Goal: Task Accomplishment & Management: Complete application form

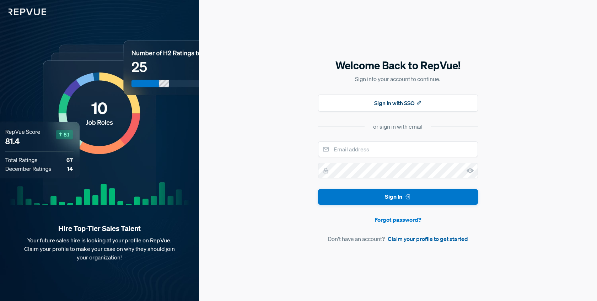
click at [427, 241] on link "Claim your profile to get started" at bounding box center [428, 239] width 80 height 9
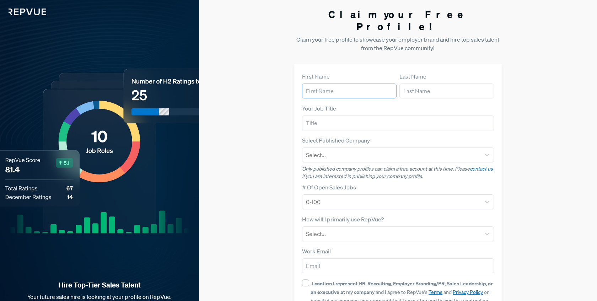
click at [331, 84] on input "text" at bounding box center [349, 91] width 95 height 15
type input "[PERSON_NAME]"
click at [444, 84] on input "text" at bounding box center [447, 91] width 95 height 15
type input "Saint-[PERSON_NAME]"
click at [339, 116] on input "text" at bounding box center [398, 123] width 192 height 15
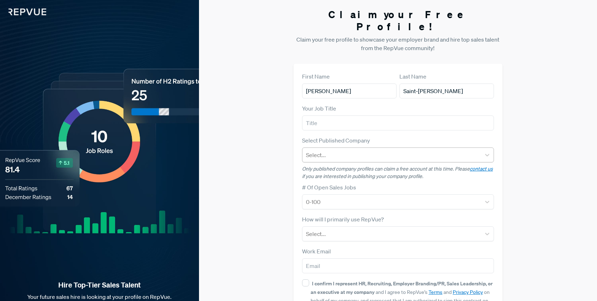
click at [341, 150] on div at bounding box center [391, 155] width 171 height 10
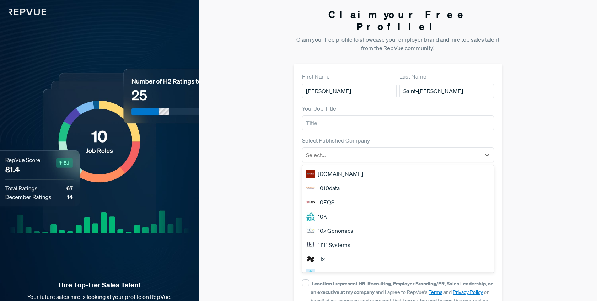
click at [274, 195] on div "Claim your Free Profile! Claim your free profile to showcase your employer bran…" at bounding box center [398, 179] width 398 height 358
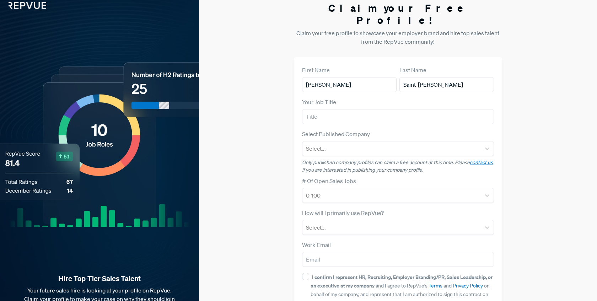
click at [329, 195] on div "0-100" at bounding box center [398, 195] width 192 height 15
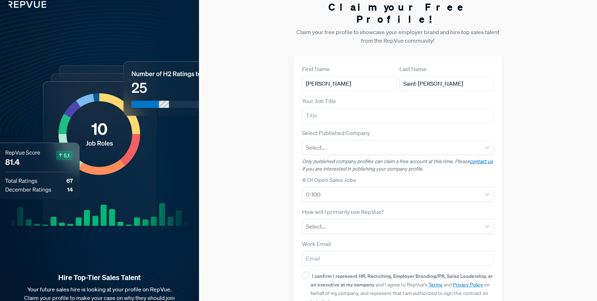
scroll to position [9, 0]
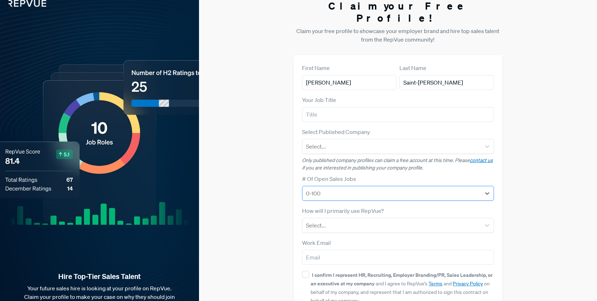
click at [329, 188] on div "0-100" at bounding box center [398, 193] width 192 height 15
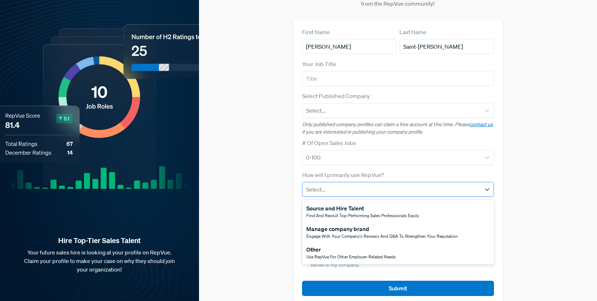
click at [329, 184] on div at bounding box center [391, 189] width 171 height 10
click at [325, 204] on div "Source and Hire Talent" at bounding box center [362, 208] width 113 height 9
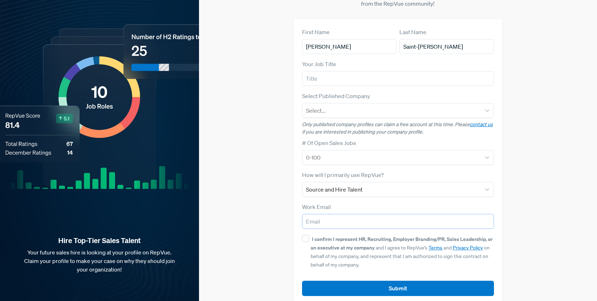
click at [329, 214] on input "email" at bounding box center [398, 221] width 192 height 15
type input "[PERSON_NAME][EMAIL_ADDRESS][DOMAIN_NAME]"
click at [329, 153] on form "First Name [PERSON_NAME] Last Name Saint-[PERSON_NAME] Your Job Title Select Pu…" at bounding box center [398, 162] width 192 height 268
click at [328, 152] on div at bounding box center [391, 157] width 171 height 10
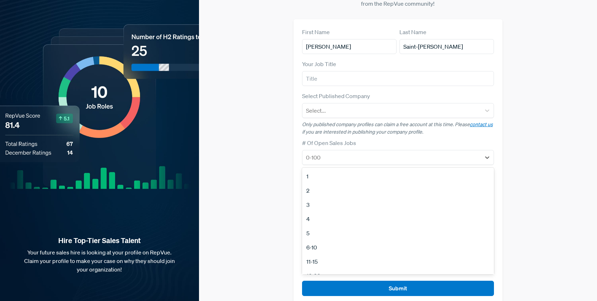
click at [318, 240] on div "6-10" at bounding box center [398, 247] width 192 height 14
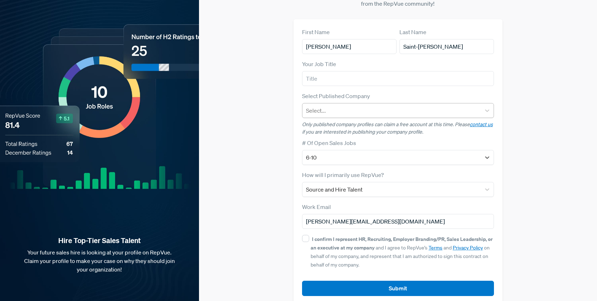
scroll to position [0, 0]
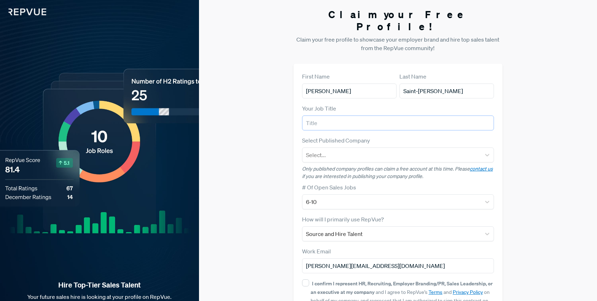
click at [317, 116] on input "text" at bounding box center [398, 123] width 192 height 15
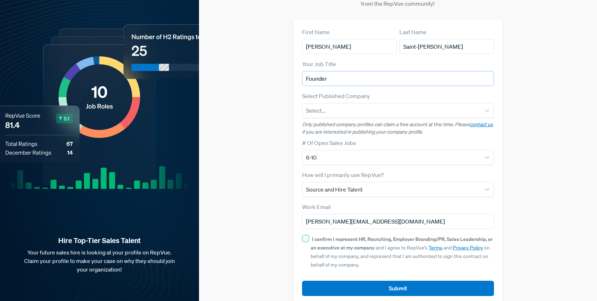
type input "Founder"
click at [306, 235] on input "I confirm I represent HR, Recruiting, Employer Branding/PR, Sales Leadership, o…" at bounding box center [305, 238] width 7 height 7
checkbox input "true"
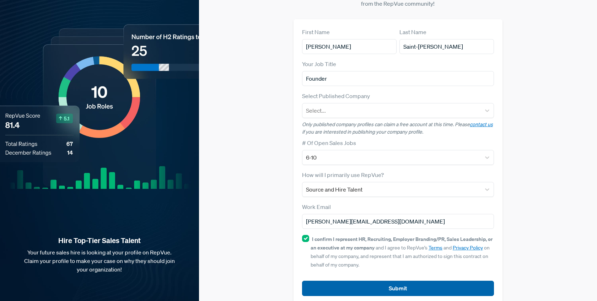
click at [356, 281] on button "Submit" at bounding box center [398, 288] width 192 height 15
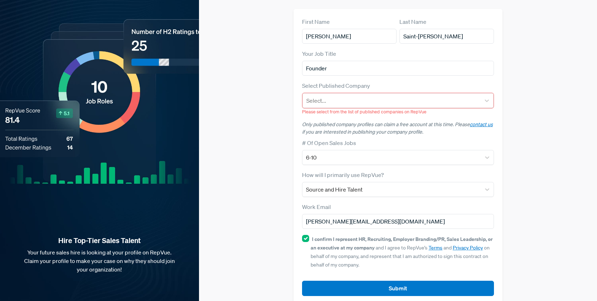
click at [320, 81] on div "Select Published Company Select... Please select from the list of published com…" at bounding box center [398, 98] width 192 height 34
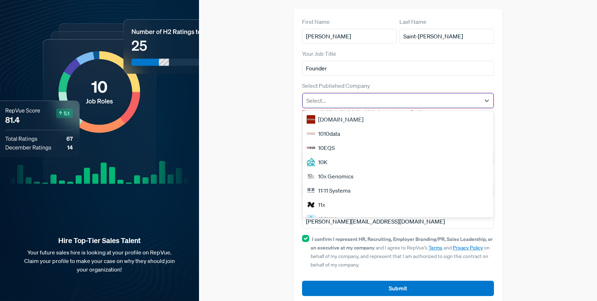
click at [320, 96] on div at bounding box center [391, 101] width 171 height 10
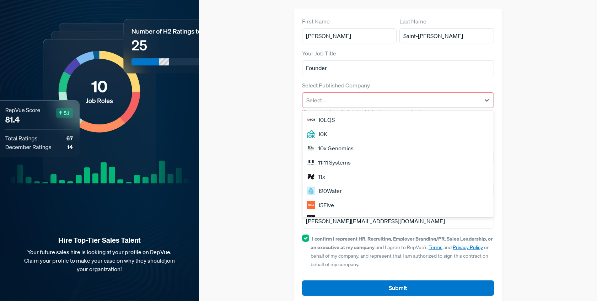
scroll to position [0, 0]
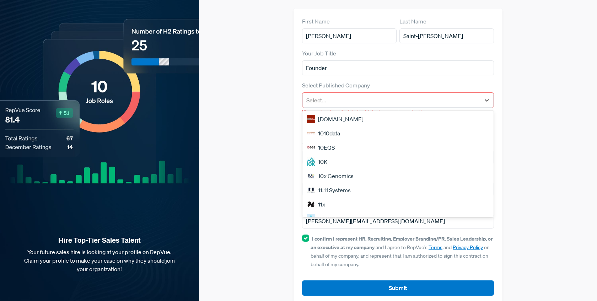
click at [325, 112] on div "[DOMAIN_NAME]" at bounding box center [397, 119] width 191 height 14
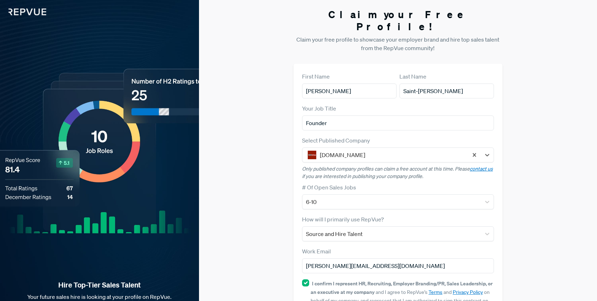
scroll to position [44, 0]
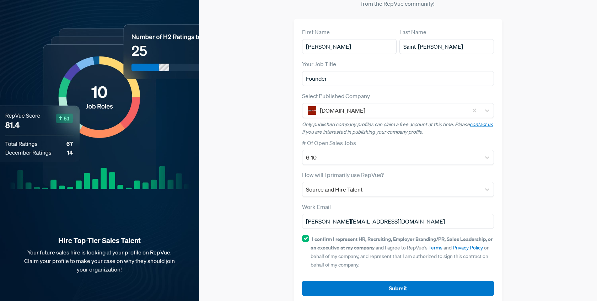
click at [405, 269] on article "Submit" at bounding box center [398, 282] width 192 height 27
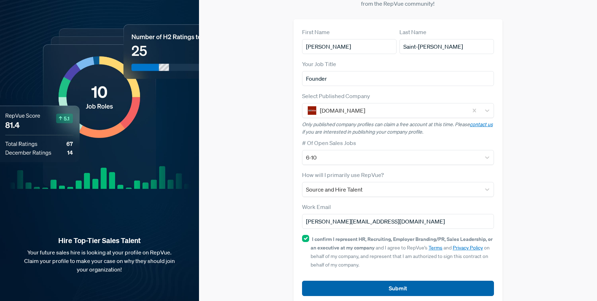
click at [405, 281] on button "Submit" at bounding box center [398, 288] width 192 height 15
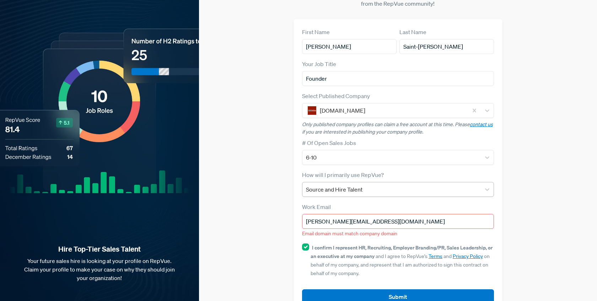
scroll to position [53, 0]
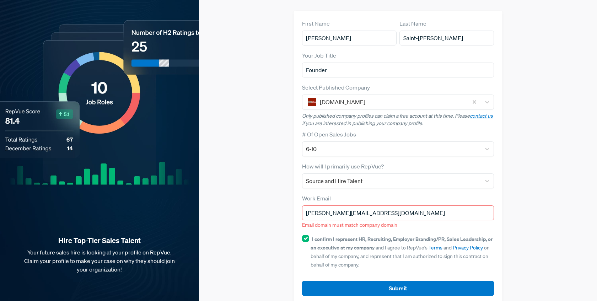
click at [378, 205] on input "[PERSON_NAME][EMAIL_ADDRESS][DOMAIN_NAME]" at bounding box center [398, 212] width 192 height 15
click at [333, 176] on div at bounding box center [391, 181] width 171 height 10
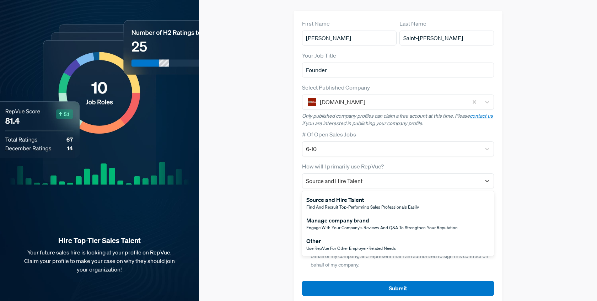
click at [349, 225] on span "Engage with your company's reviews and Q&A to strengthen your reputation" at bounding box center [381, 228] width 151 height 6
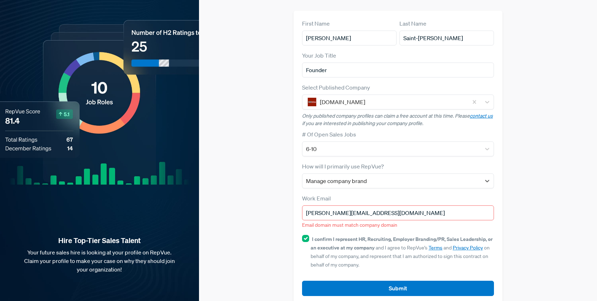
click at [374, 194] on div "Work Email [PERSON_NAME][EMAIL_ADDRESS][DOMAIN_NAME] Email domain must match co…" at bounding box center [398, 211] width 192 height 35
click at [376, 205] on input "[PERSON_NAME][EMAIL_ADDRESS][DOMAIN_NAME]" at bounding box center [398, 212] width 192 height 15
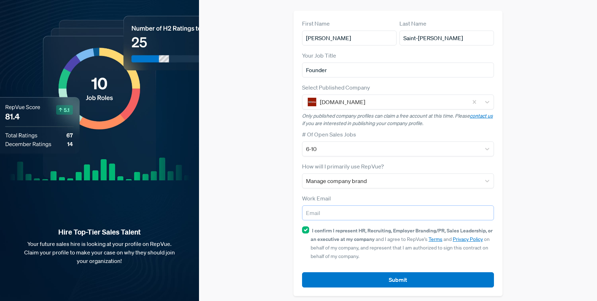
scroll to position [44, 0]
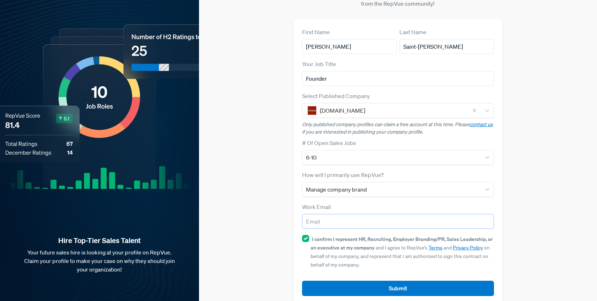
click at [386, 214] on input "email" at bounding box center [398, 221] width 192 height 15
type input "[EMAIL_ADDRESS][DOMAIN_NAME]"
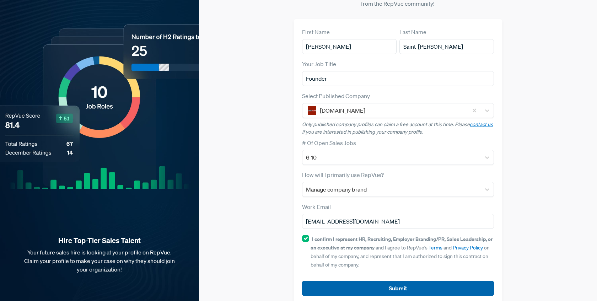
click at [385, 281] on button "Submit" at bounding box center [398, 288] width 192 height 15
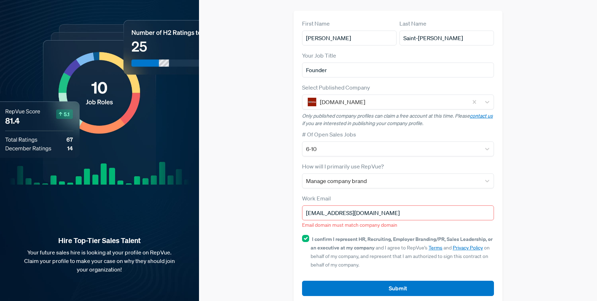
scroll to position [0, 0]
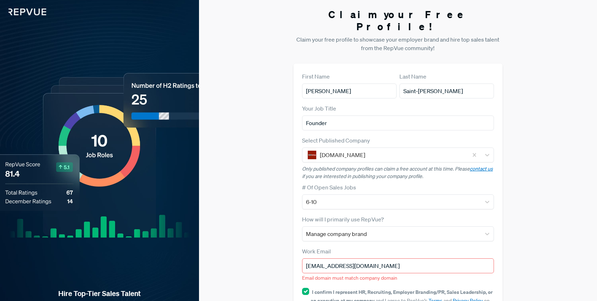
click at [25, 11] on img at bounding box center [23, 7] width 46 height 15
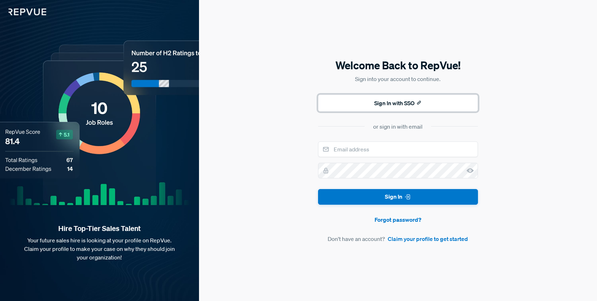
click at [358, 100] on button "Sign In with SSO" at bounding box center [398, 103] width 160 height 17
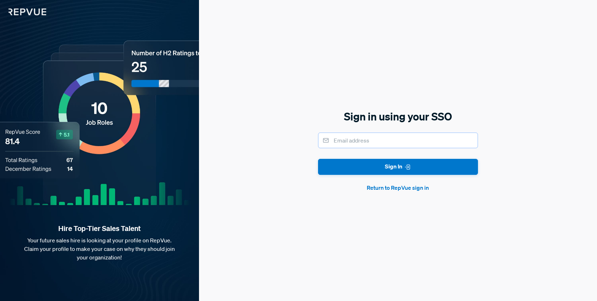
click at [358, 145] on input "email" at bounding box center [398, 141] width 160 height 16
type input "[EMAIL_ADDRESS][DOMAIN_NAME]"
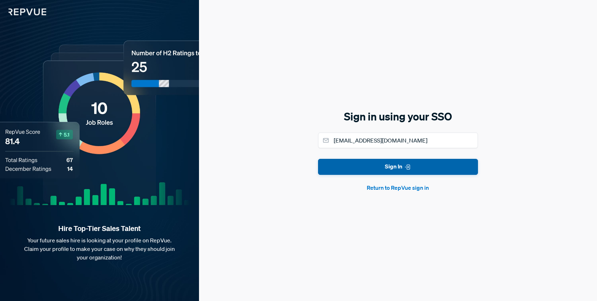
click at [371, 169] on button "Sign In" at bounding box center [398, 167] width 160 height 16
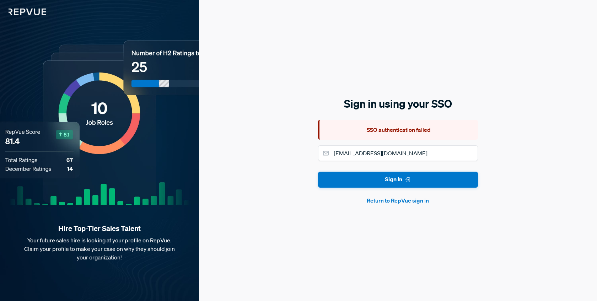
click at [401, 197] on button "Return to RepVue sign in" at bounding box center [398, 200] width 160 height 9
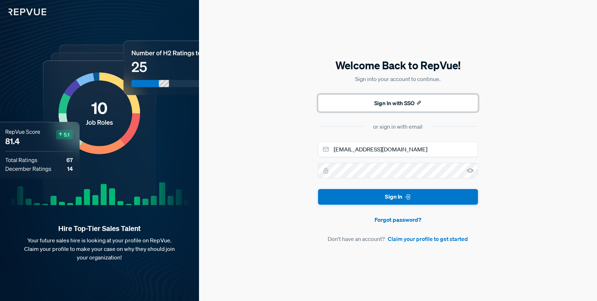
click at [385, 100] on button "Sign In with SSO" at bounding box center [398, 103] width 160 height 17
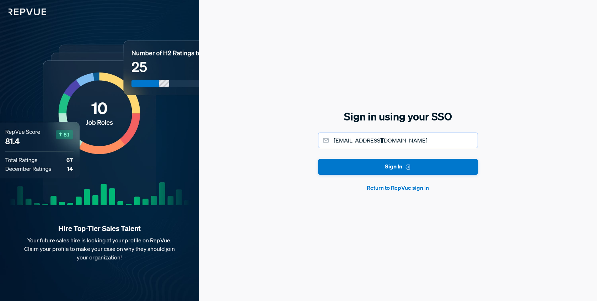
click at [404, 139] on input "[EMAIL_ADDRESS][DOMAIN_NAME]" at bounding box center [398, 141] width 160 height 16
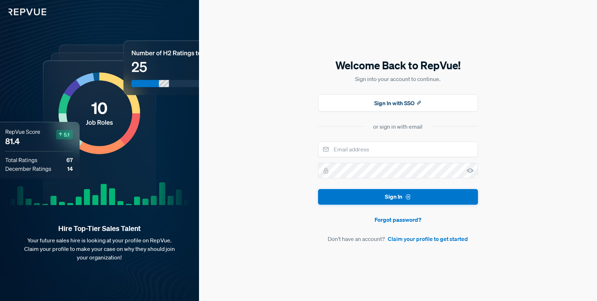
click at [20, 12] on img at bounding box center [23, 7] width 46 height 15
click at [414, 239] on link "Claim your profile to get started" at bounding box center [428, 239] width 80 height 9
